Goal: Task Accomplishment & Management: Manage account settings

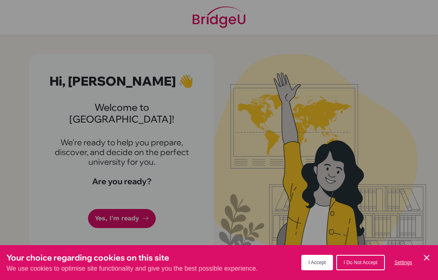
click at [317, 265] on button "I Accept" at bounding box center [317, 262] width 32 height 15
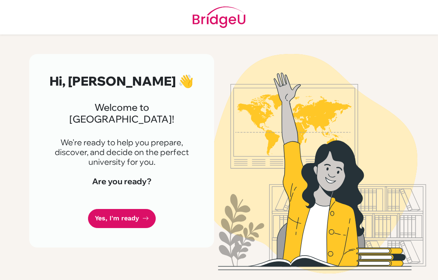
click at [140, 209] on link "Yes, I'm ready" at bounding box center [122, 218] width 68 height 19
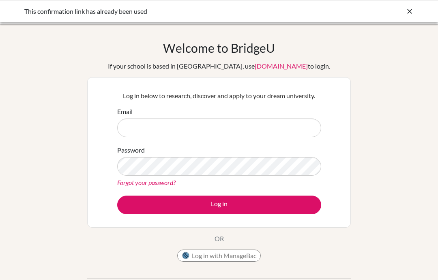
scroll to position [13, 0]
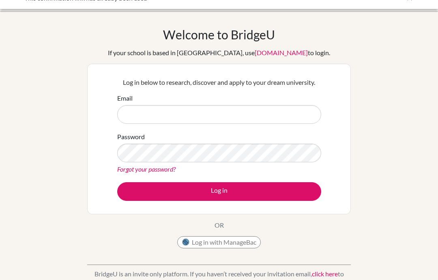
click at [280, 116] on input "Email" at bounding box center [219, 114] width 204 height 19
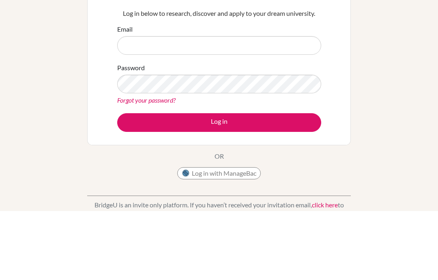
click at [387, 64] on div "Welcome to [GEOGRAPHIC_DATA] If your school is based in [GEOGRAPHIC_DATA], use …" at bounding box center [219, 160] width 438 height 265
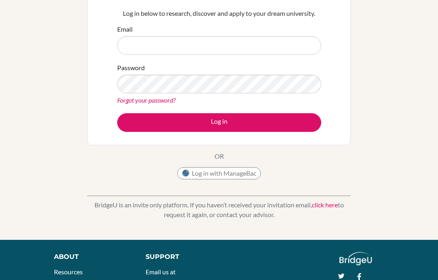
click at [274, 19] on div "Log in below to research, discover and apply to your dream university. Email Pa…" at bounding box center [219, 69] width 214 height 133
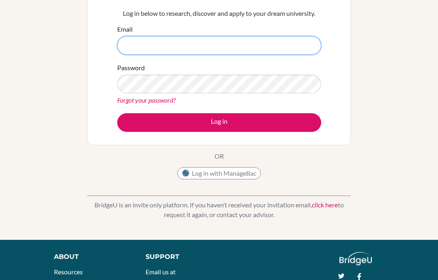
click at [268, 50] on input "Email" at bounding box center [219, 45] width 204 height 19
type input "46382@aisa.sch.ae"
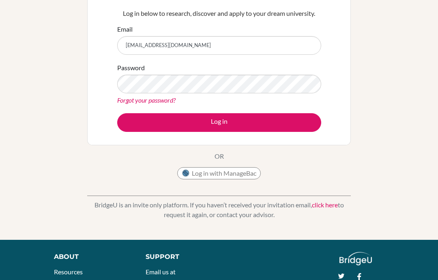
click at [284, 122] on button "Log in" at bounding box center [219, 122] width 204 height 19
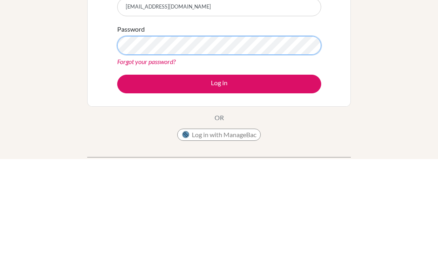
scroll to position [121, 0]
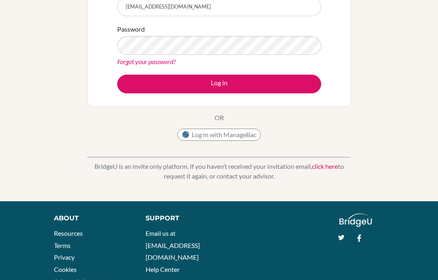
click at [270, 85] on button "Log in" at bounding box center [219, 84] width 204 height 19
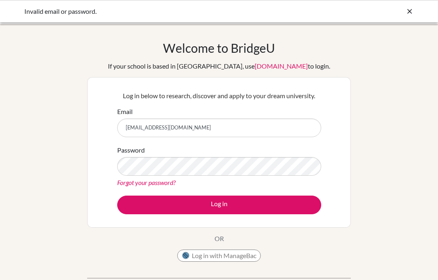
click at [259, 137] on input "[EMAIL_ADDRESS][DOMAIN_NAME]" at bounding box center [219, 127] width 204 height 19
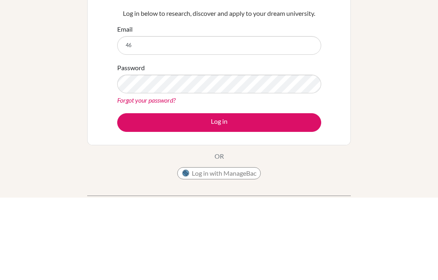
type input "4"
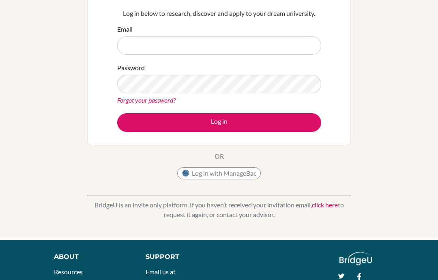
type input "[EMAIL_ADDRESS][DOMAIN_NAME]"
click at [276, 123] on button "Log in" at bounding box center [219, 122] width 204 height 19
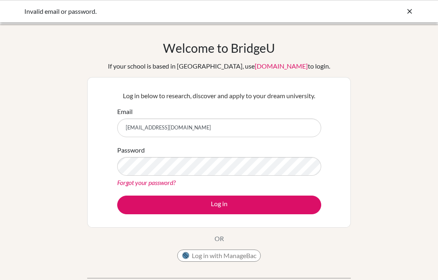
scroll to position [78, 0]
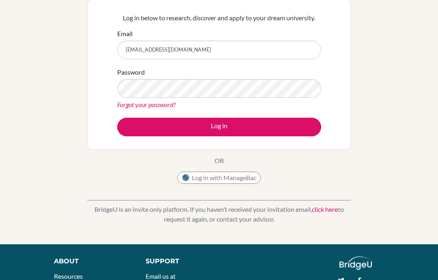
click at [246, 181] on button "Log in with ManageBac" at bounding box center [218, 177] width 83 height 12
